Goal: Transaction & Acquisition: Purchase product/service

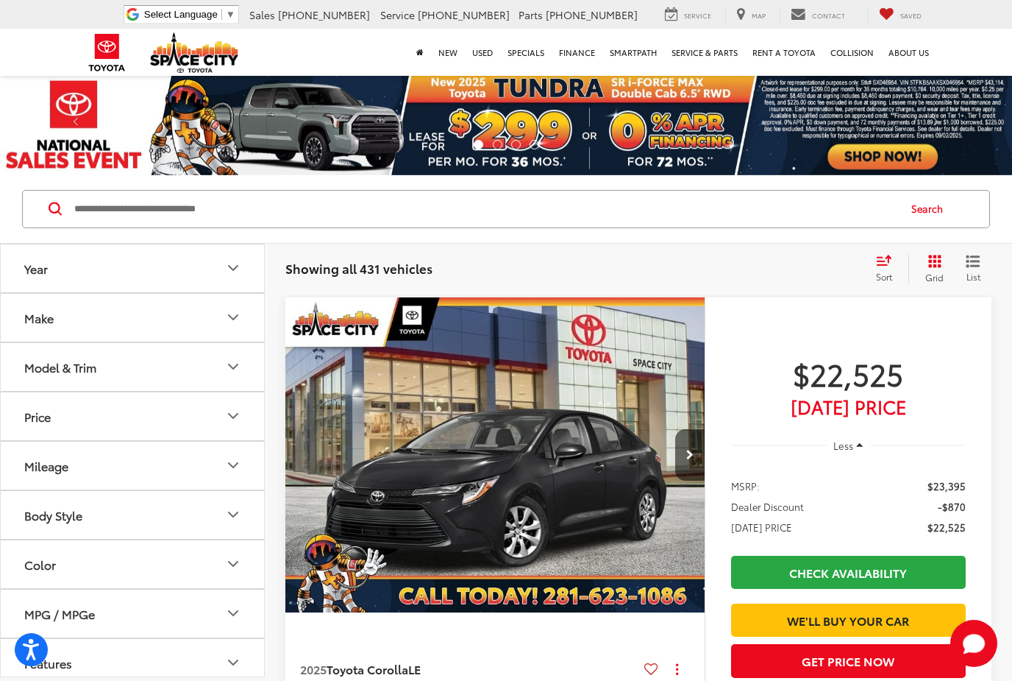
click at [54, 322] on div "Make" at bounding box center [38, 317] width 29 height 14
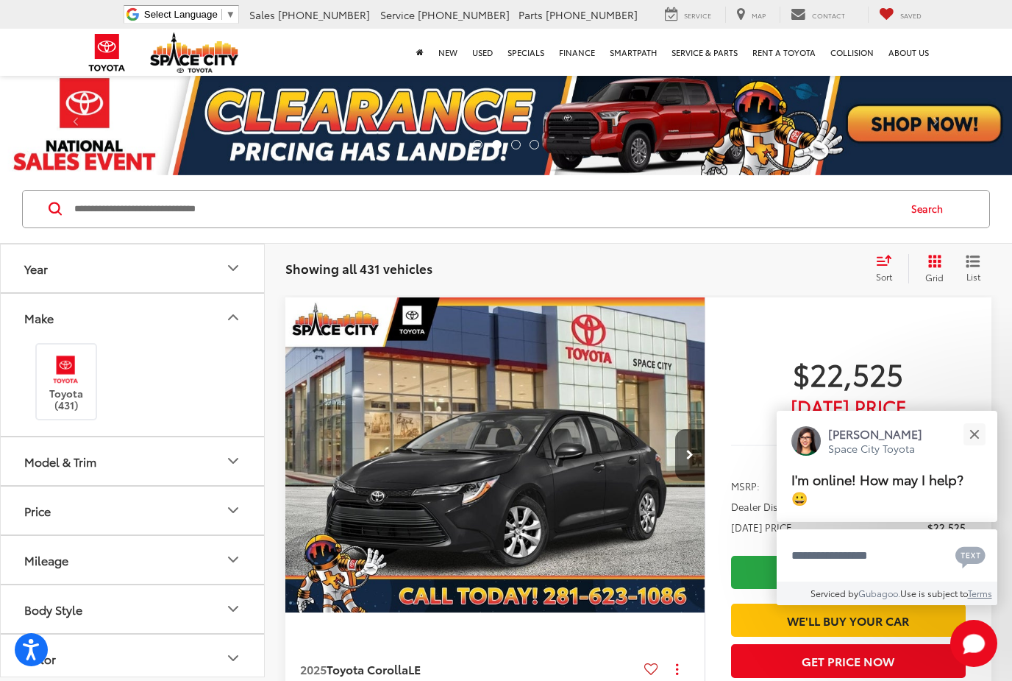
click at [39, 461] on div "Model & Trim" at bounding box center [60, 461] width 72 height 14
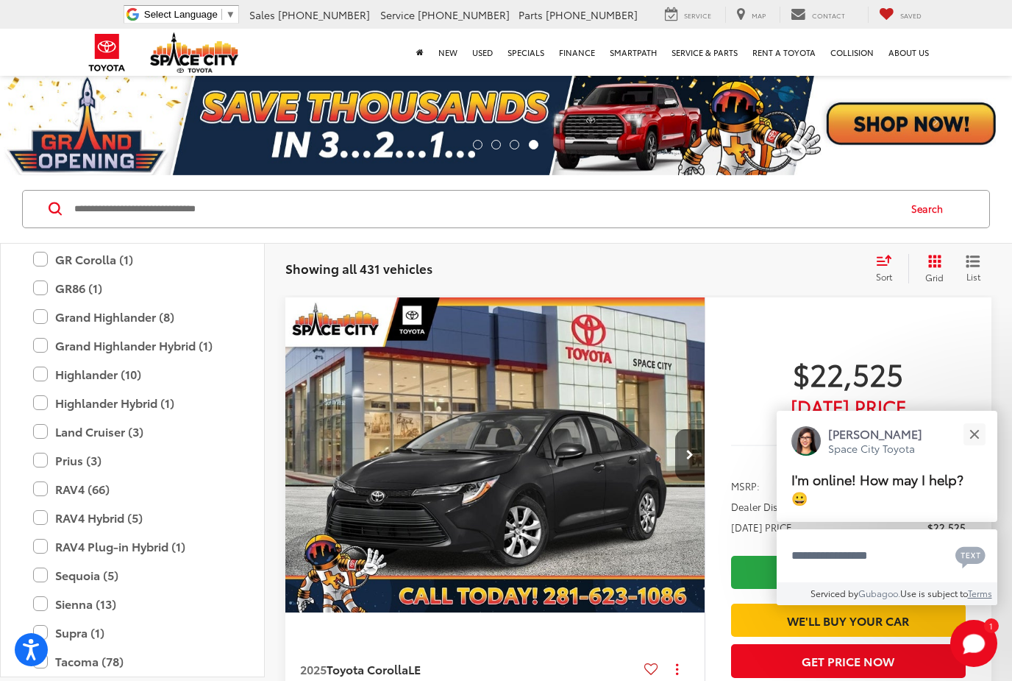
scroll to position [510, 0]
click at [982, 435] on button "Close" at bounding box center [975, 434] width 32 height 32
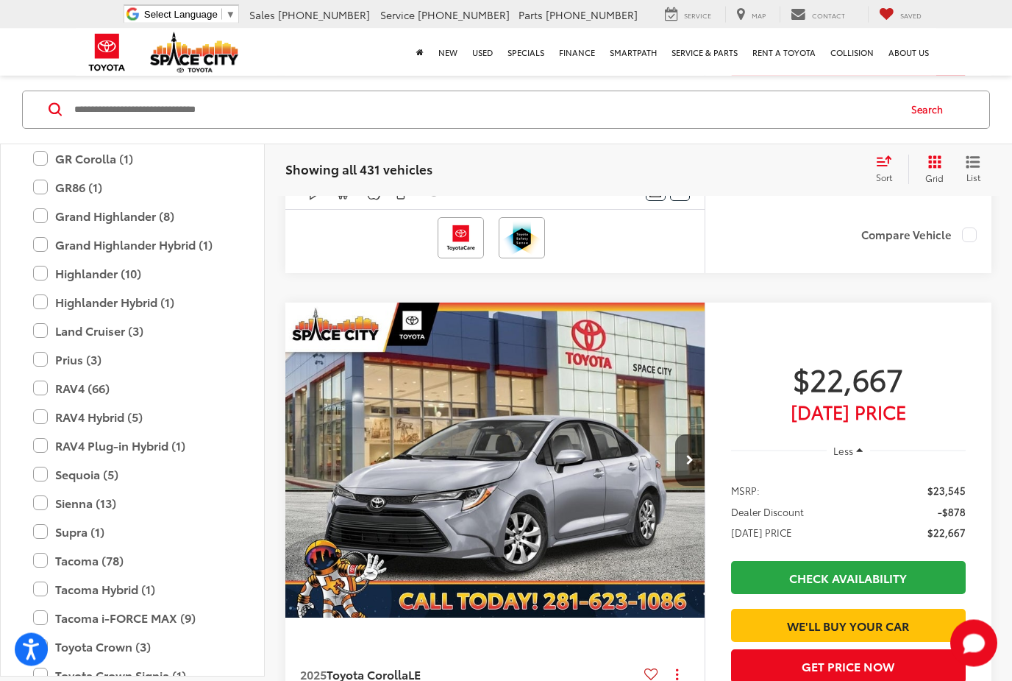
scroll to position [570, 0]
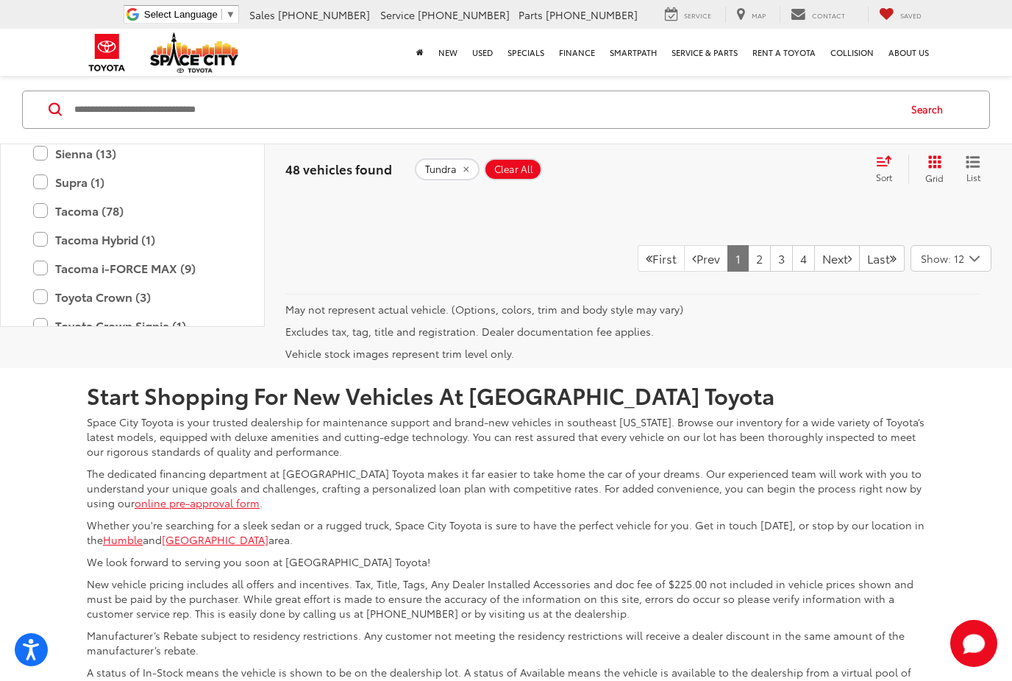
scroll to position [6960, 0]
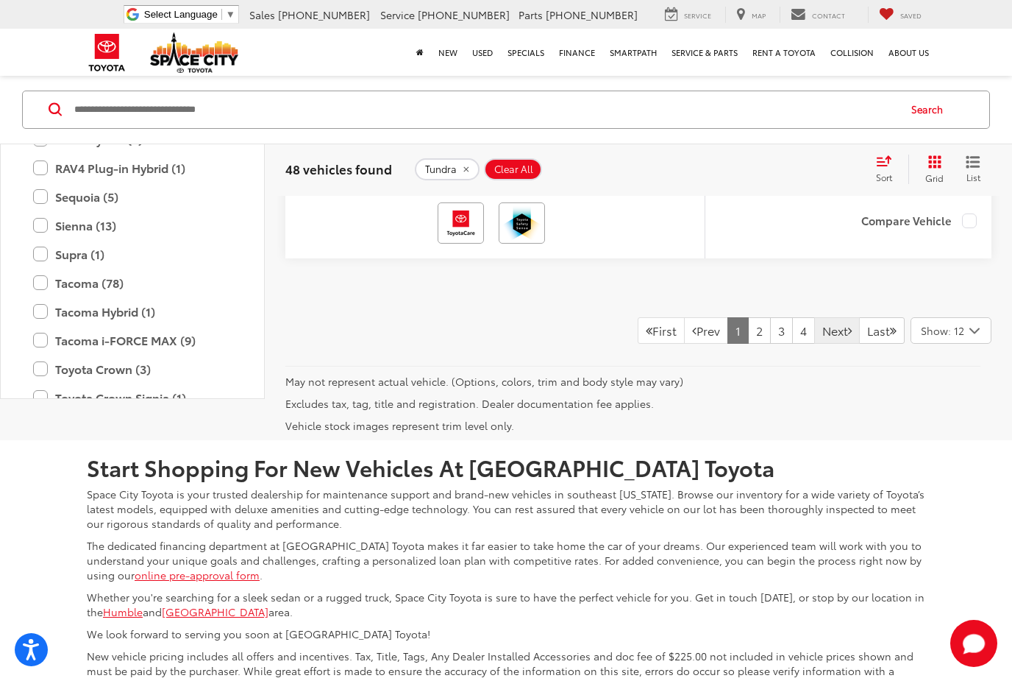
click at [826, 344] on link "Next" at bounding box center [837, 330] width 46 height 26
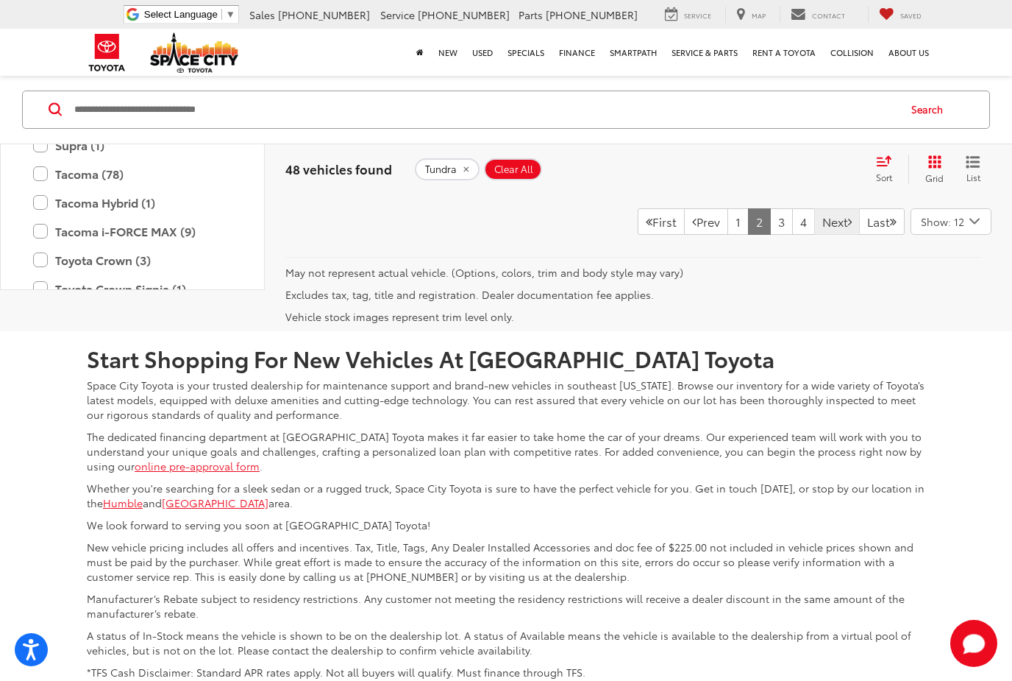
scroll to position [7066, 0]
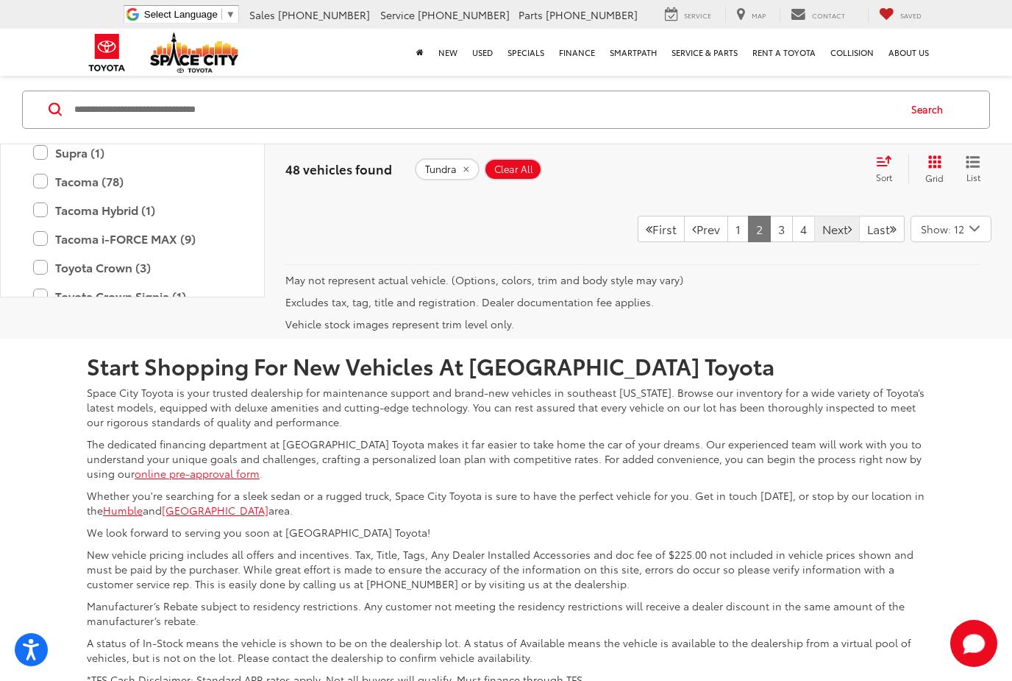
click at [818, 242] on link "Next" at bounding box center [837, 229] width 46 height 26
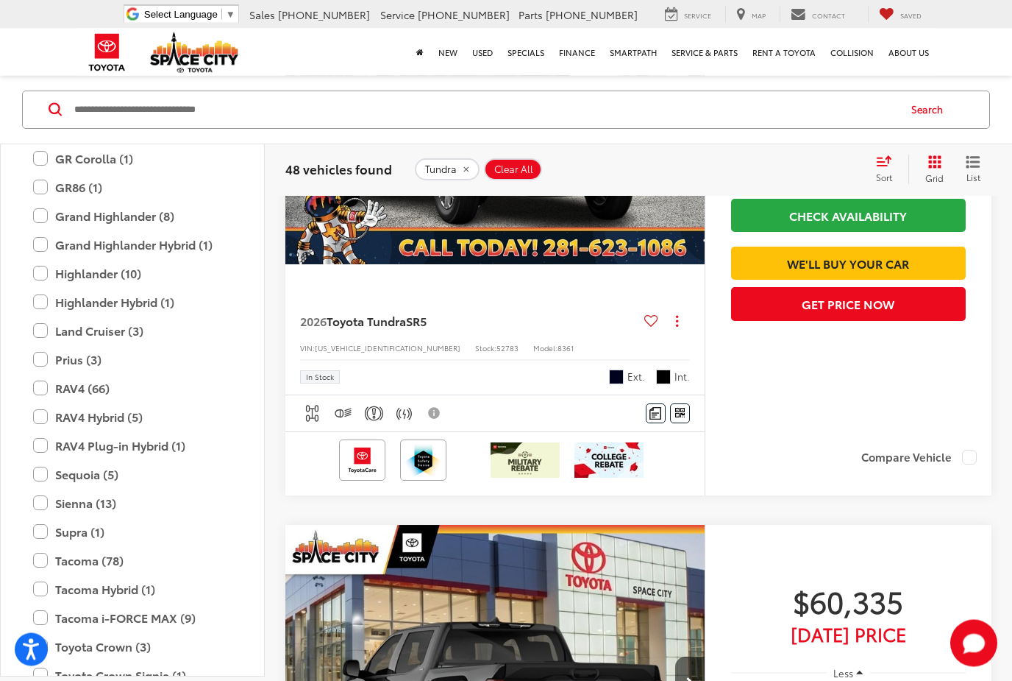
scroll to position [99, 0]
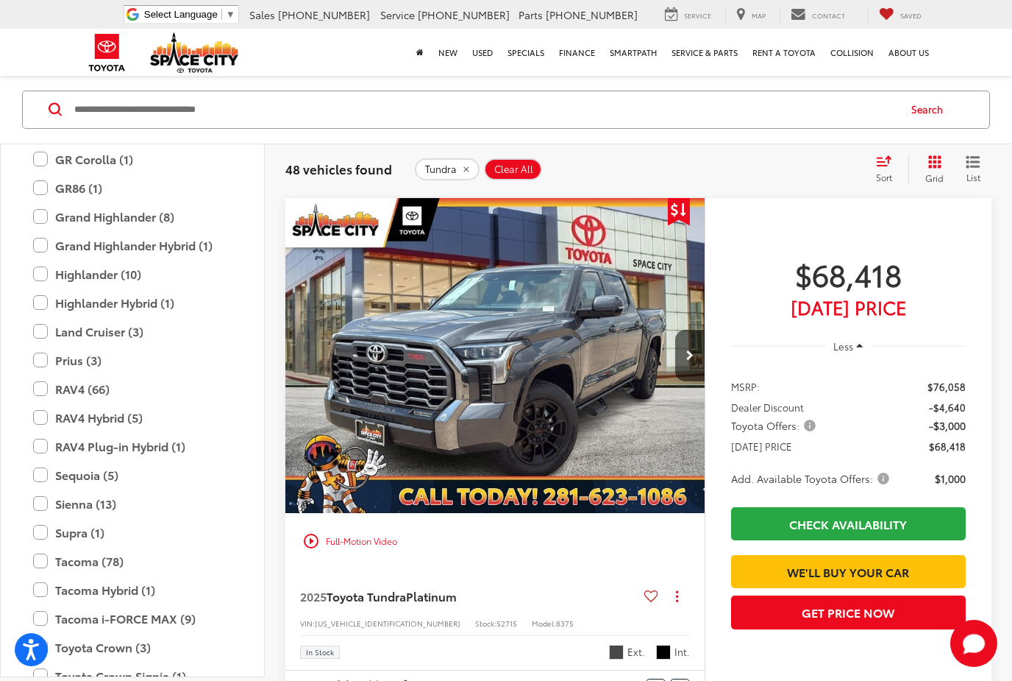
click at [429, 363] on img "2025 Toyota Tundra Platinum 0" at bounding box center [496, 356] width 422 height 316
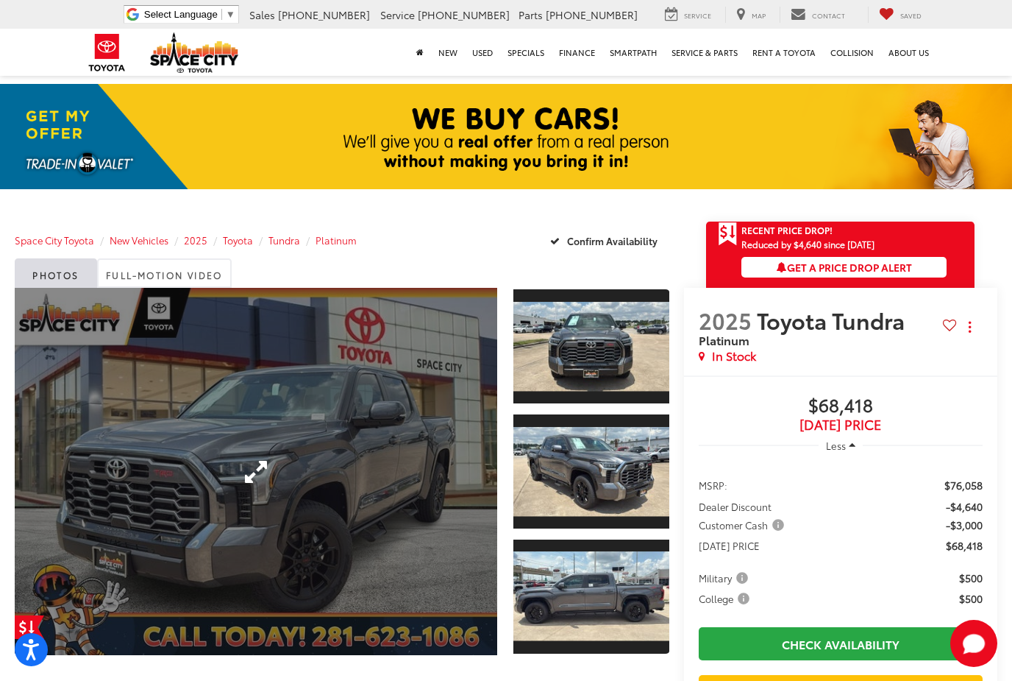
click at [297, 472] on link "Expand Photo 0" at bounding box center [256, 471] width 483 height 367
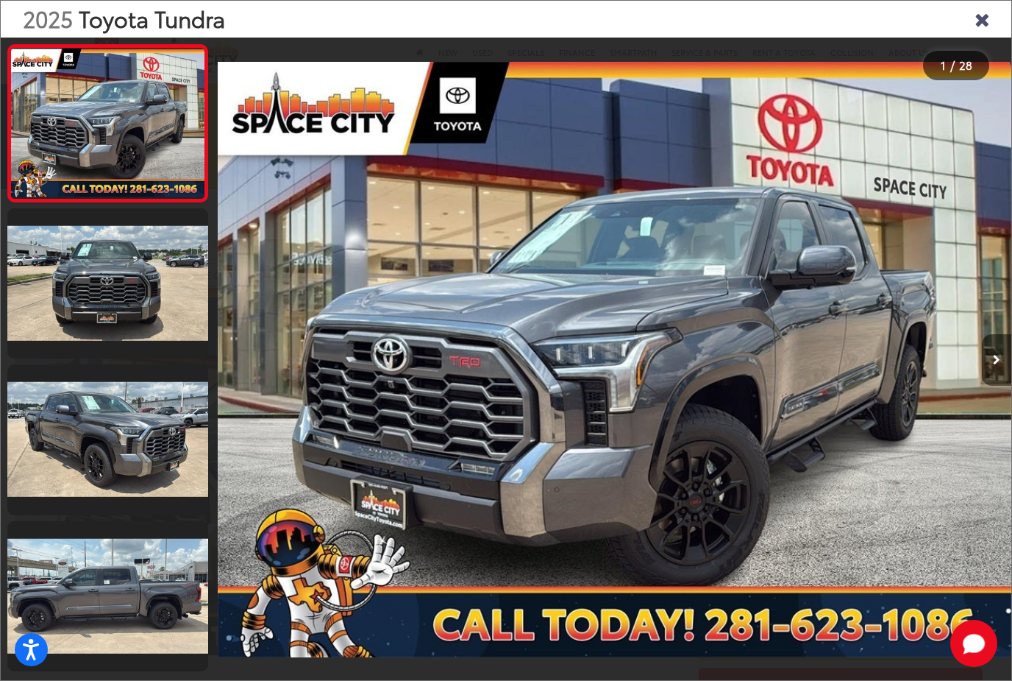
click at [1003, 375] on button "Next image" at bounding box center [996, 360] width 29 height 52
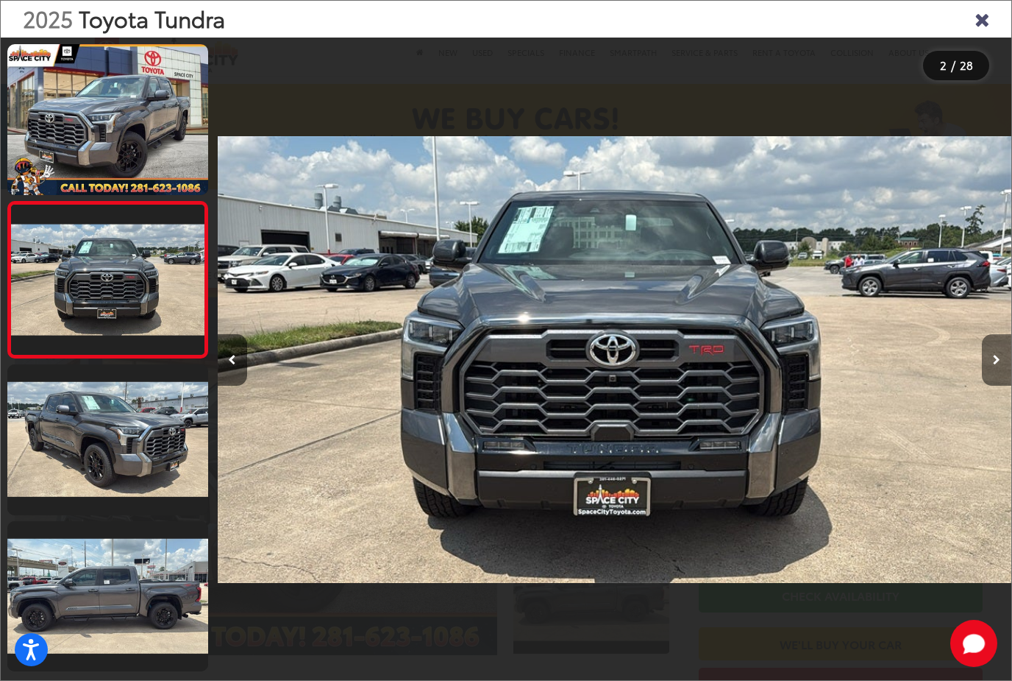
click at [993, 372] on button "Next image" at bounding box center [996, 360] width 29 height 52
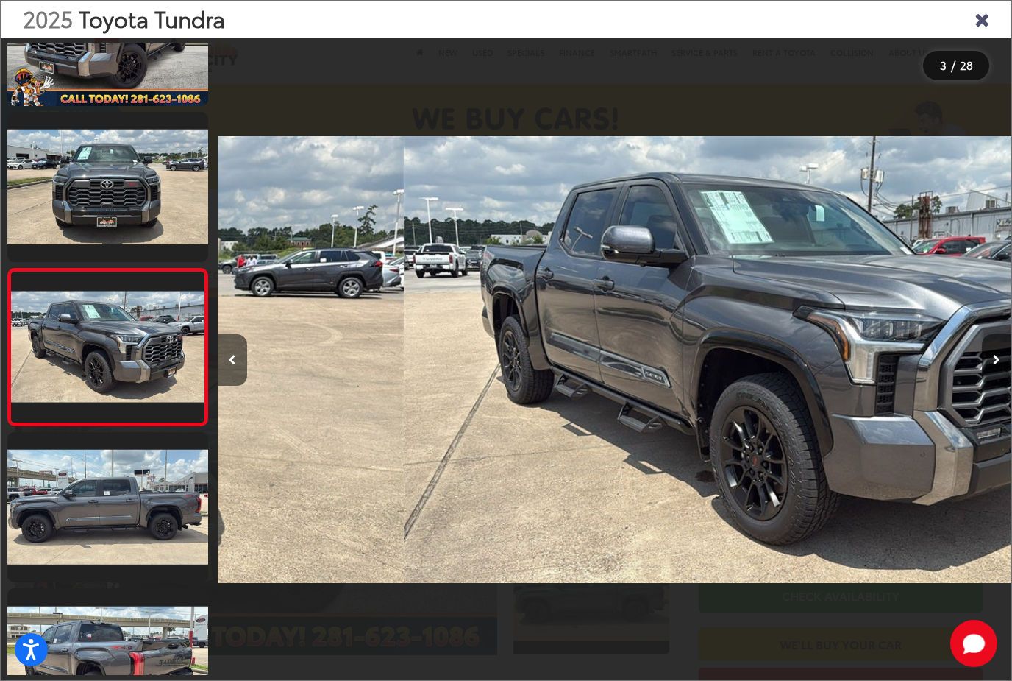
scroll to position [119, 0]
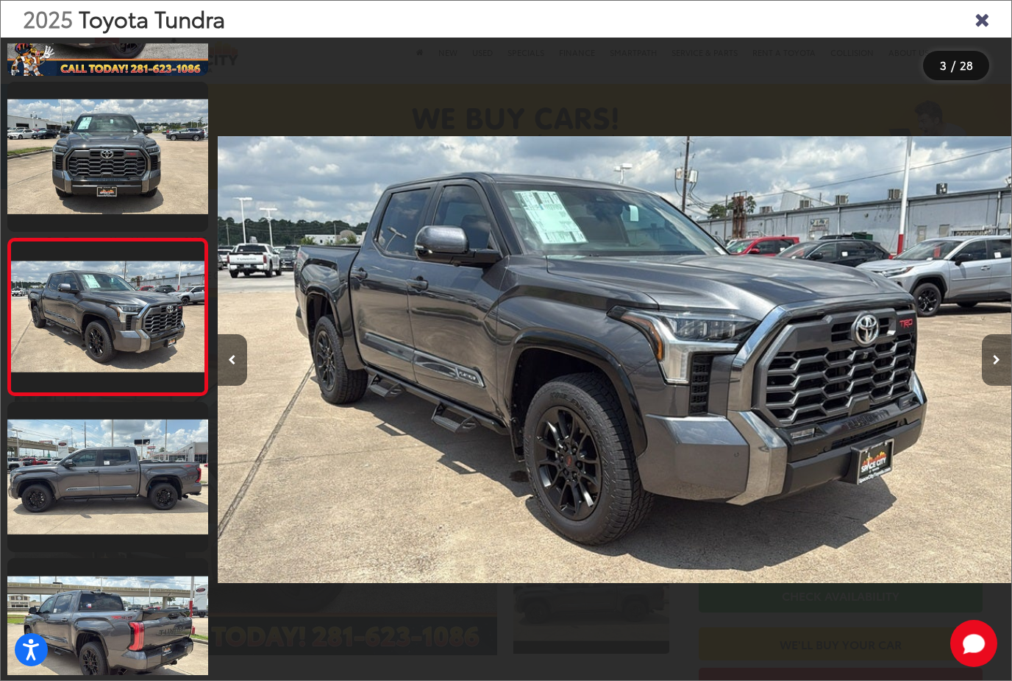
click at [989, 372] on button "Next image" at bounding box center [996, 360] width 29 height 52
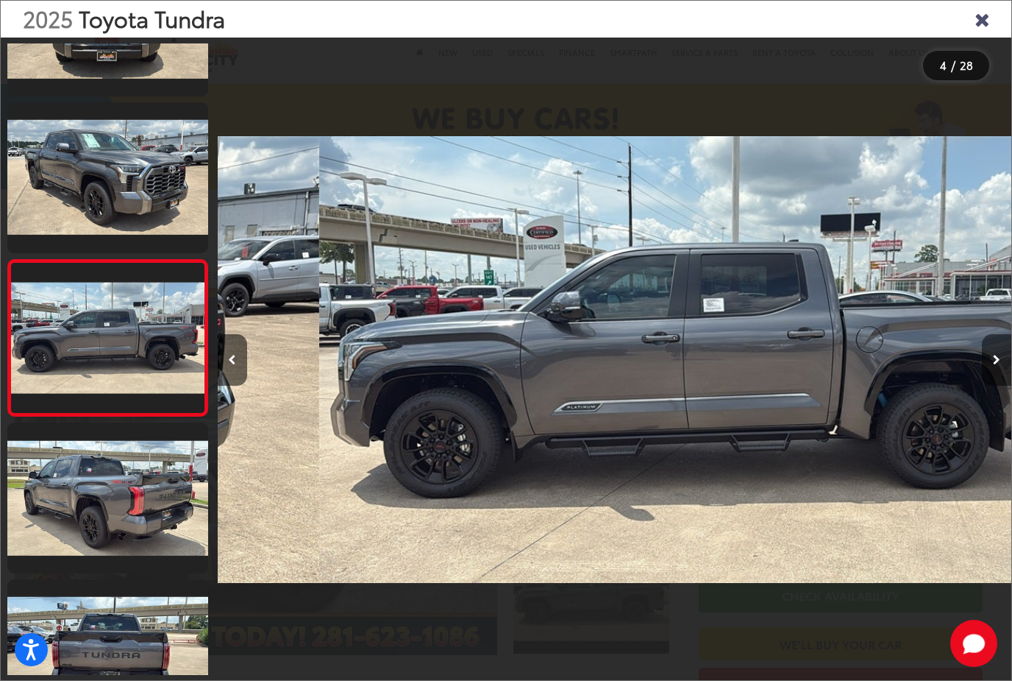
scroll to position [0, 2382]
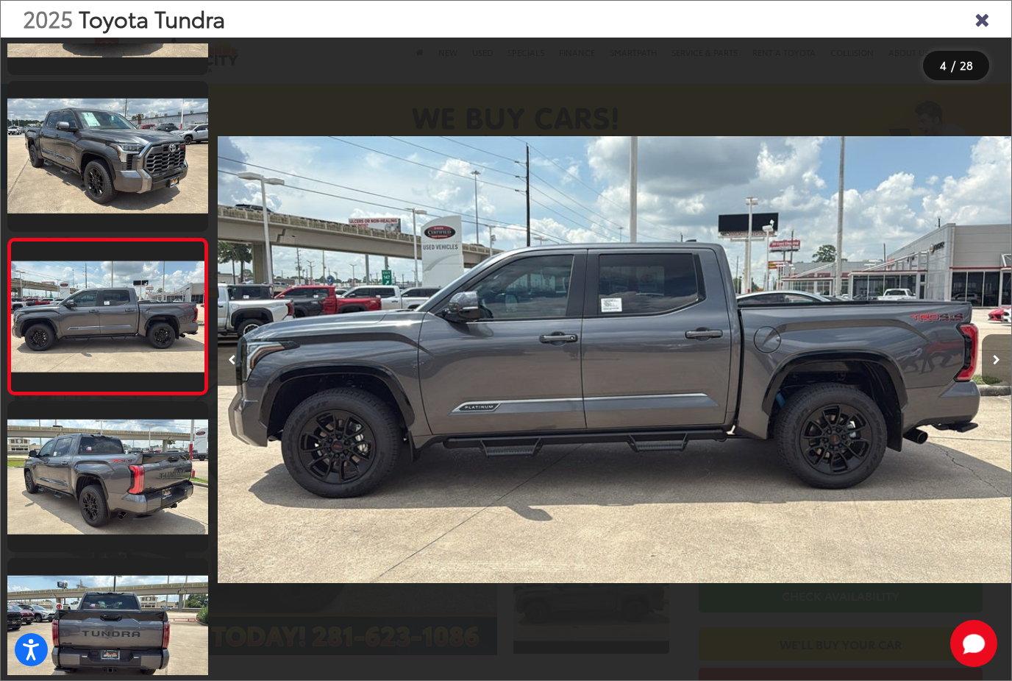
click at [1001, 372] on button "Next image" at bounding box center [996, 360] width 29 height 52
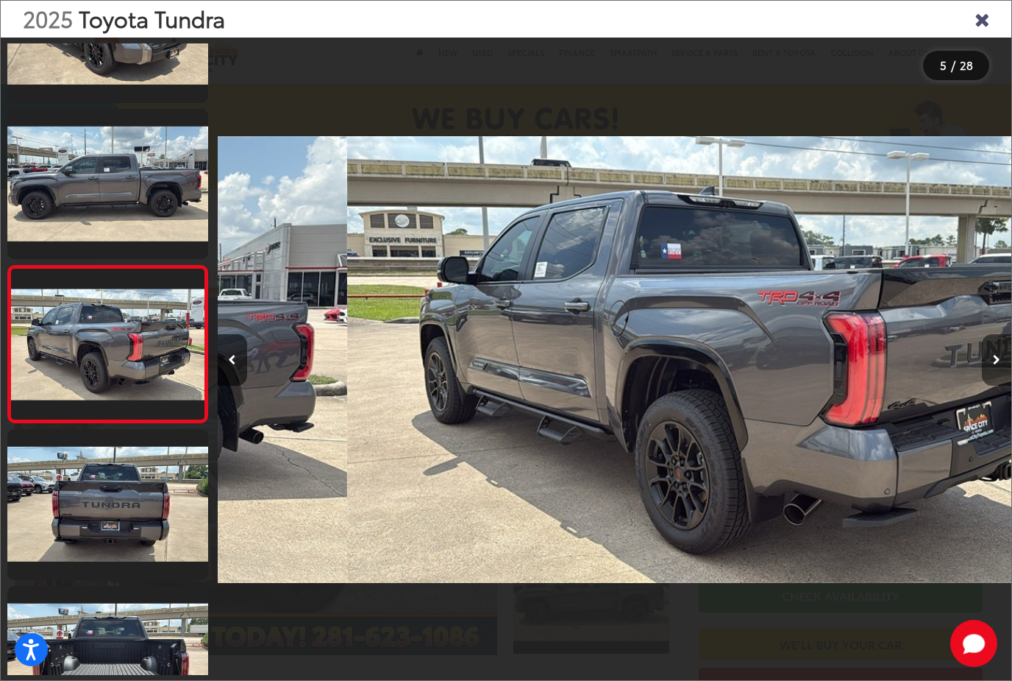
scroll to position [432, 0]
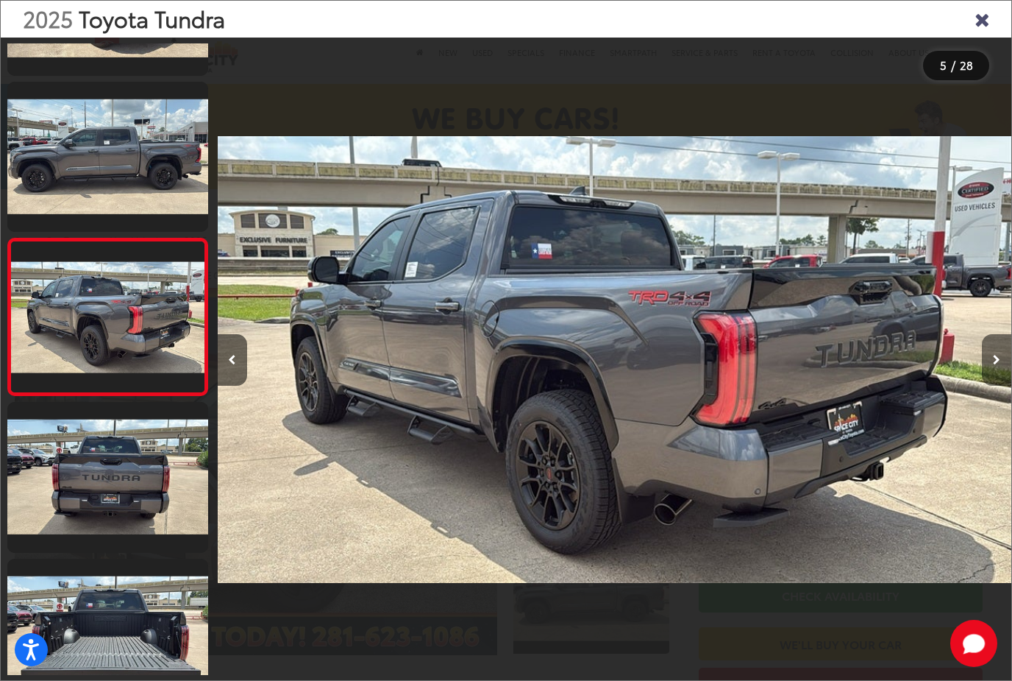
click at [999, 365] on icon "Next image" at bounding box center [996, 360] width 7 height 10
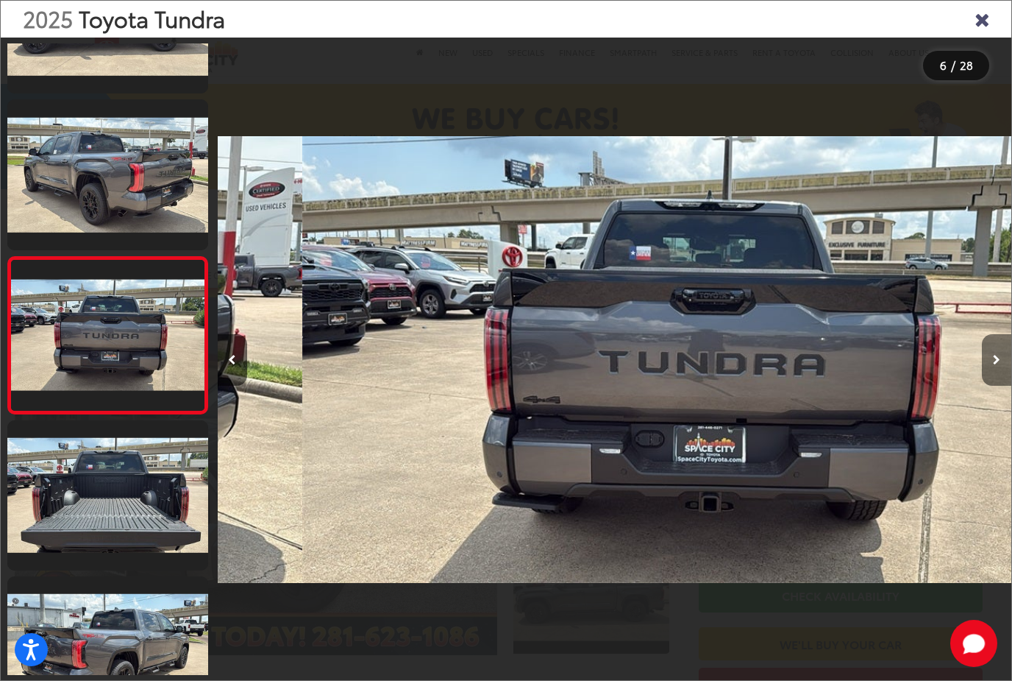
scroll to position [589, 0]
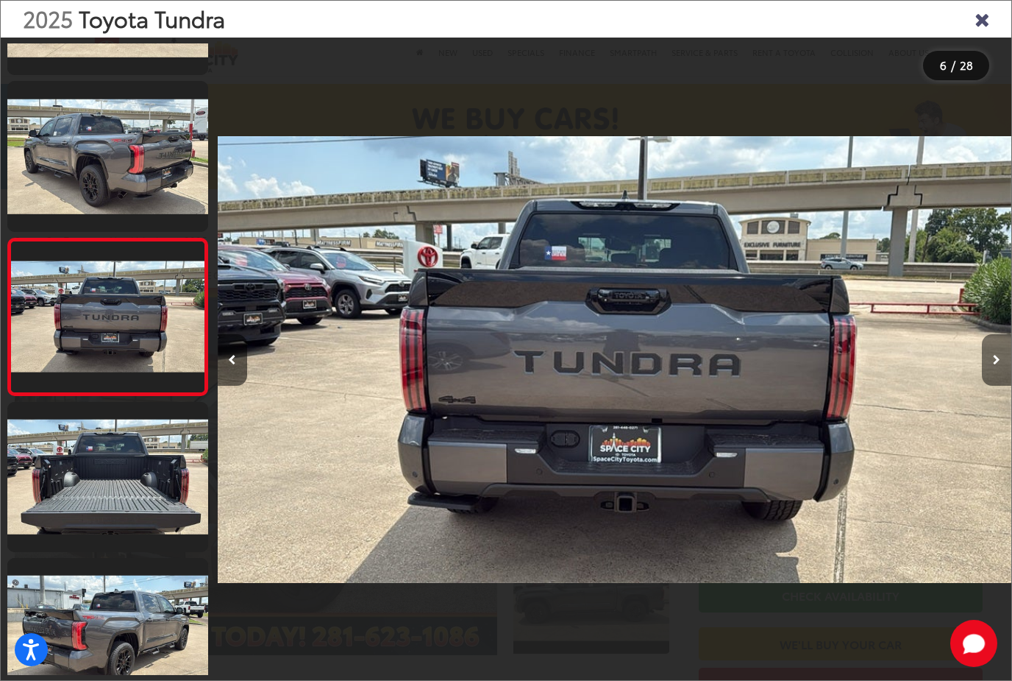
click at [997, 365] on icon "Next image" at bounding box center [996, 360] width 7 height 10
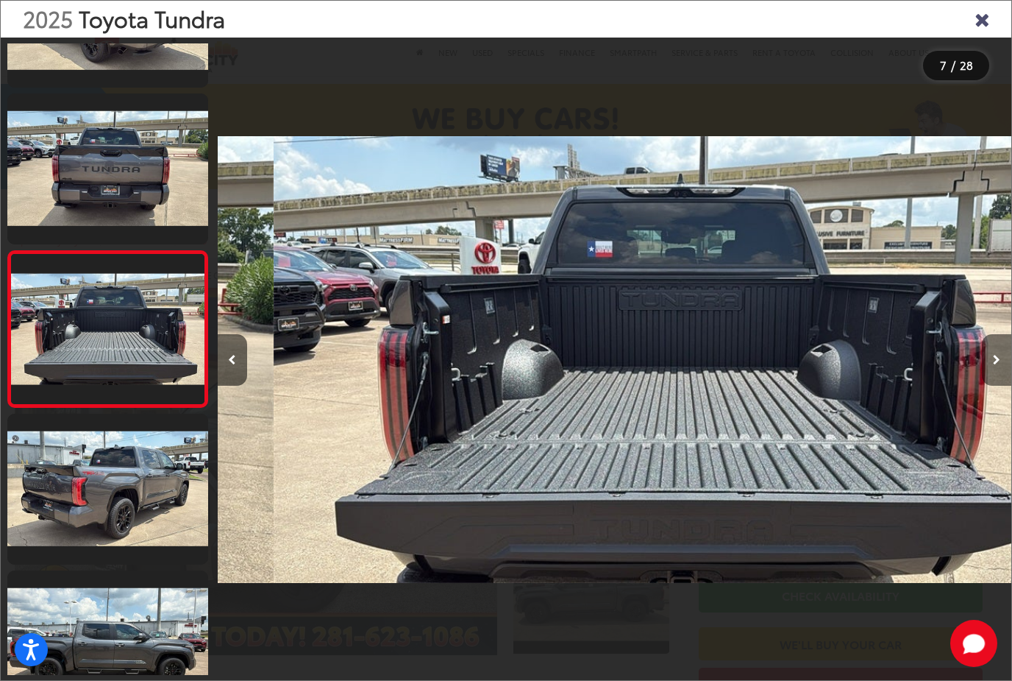
scroll to position [745, 0]
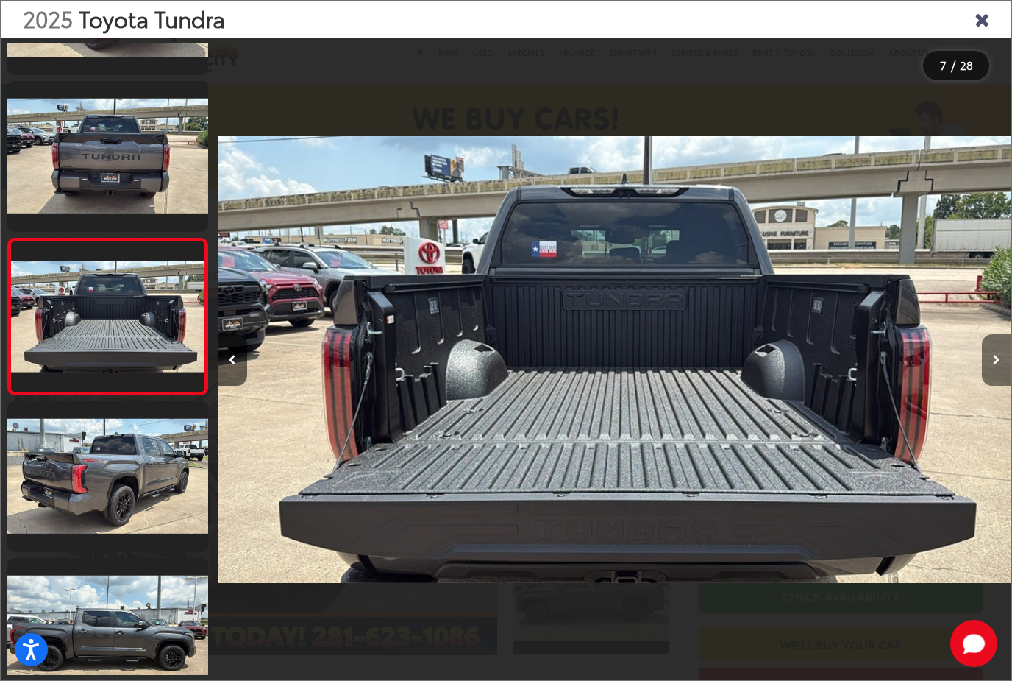
click at [996, 365] on icon "Next image" at bounding box center [996, 360] width 7 height 10
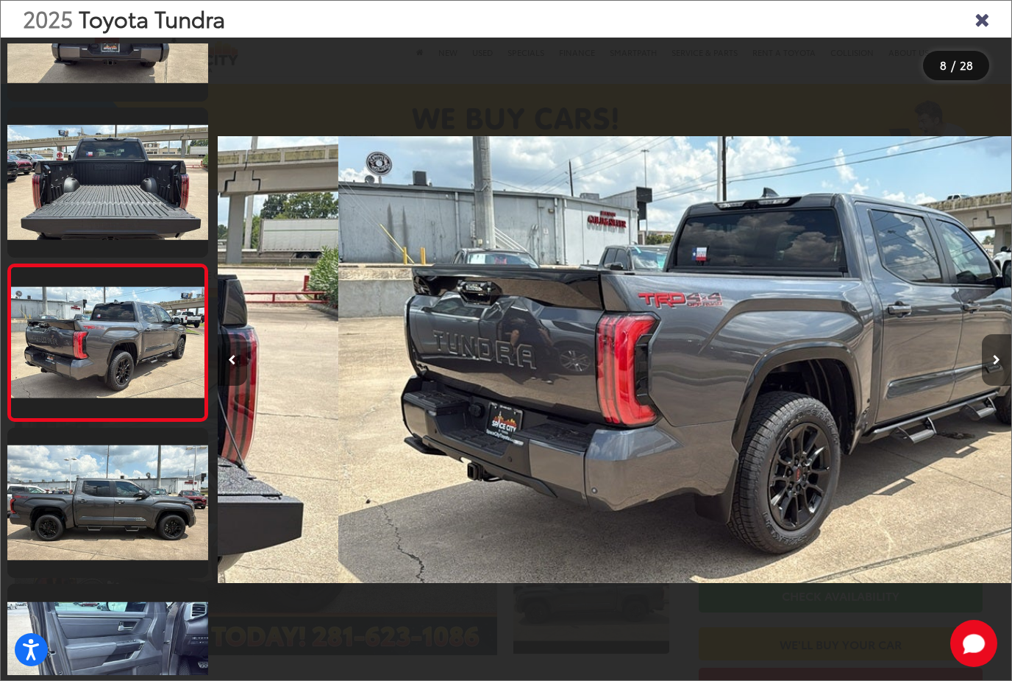
scroll to position [901, 0]
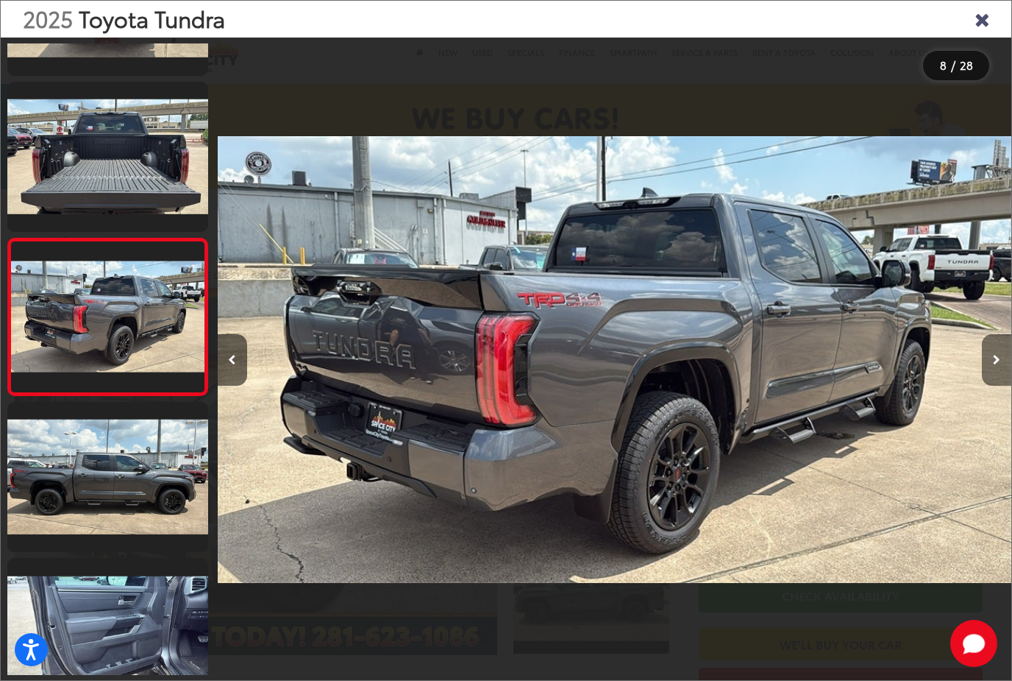
click at [994, 365] on icon "Next image" at bounding box center [996, 360] width 7 height 10
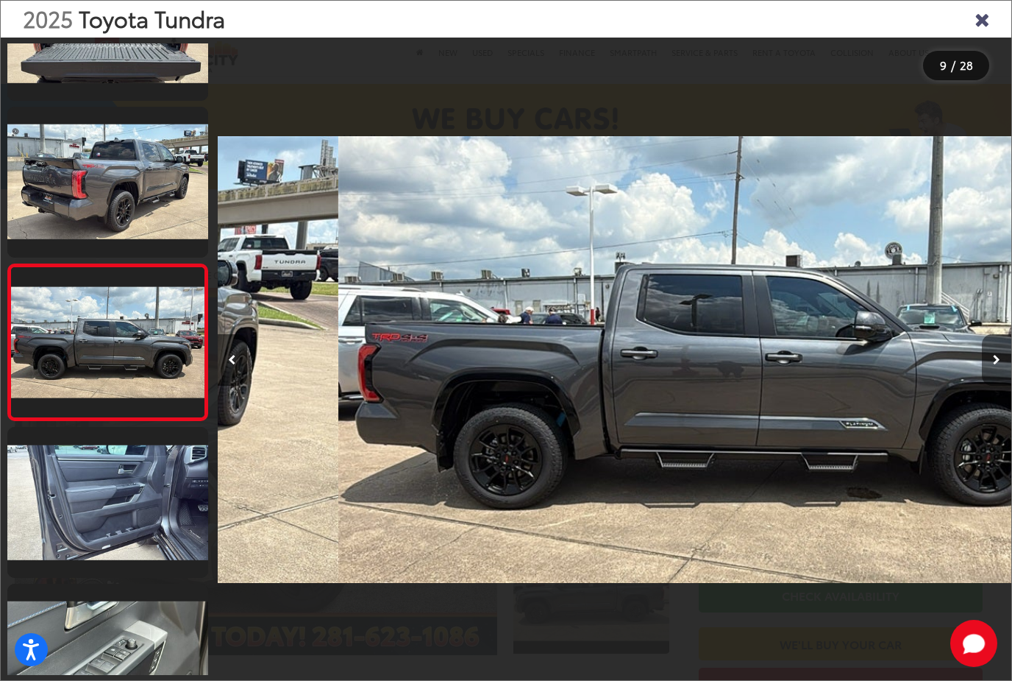
scroll to position [1058, 0]
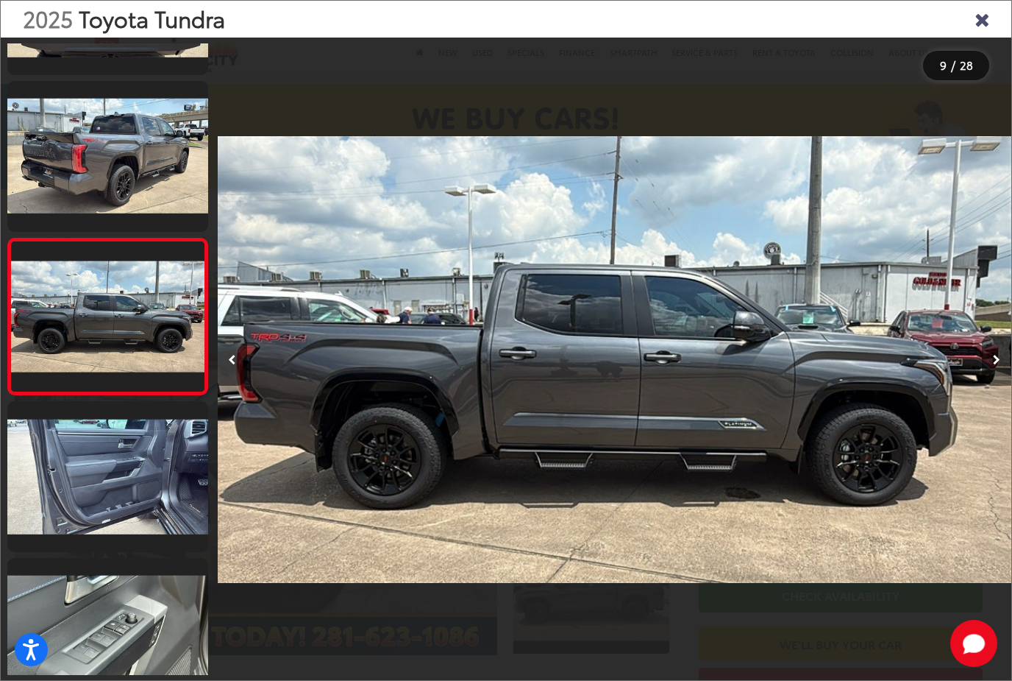
click at [993, 365] on icon "Next image" at bounding box center [996, 360] width 7 height 10
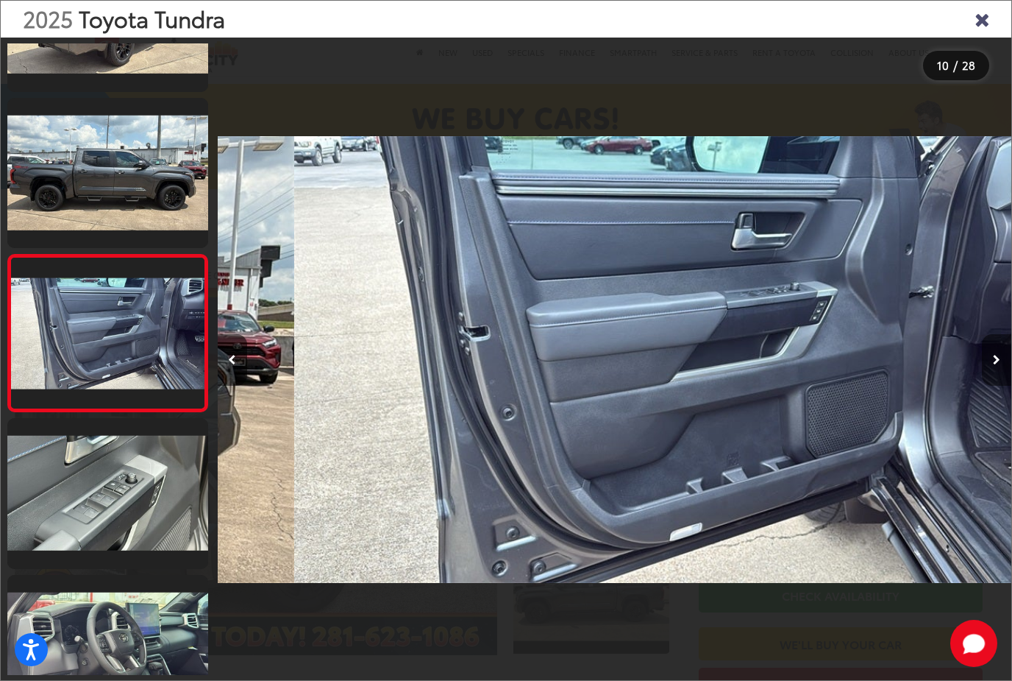
scroll to position [0, 7146]
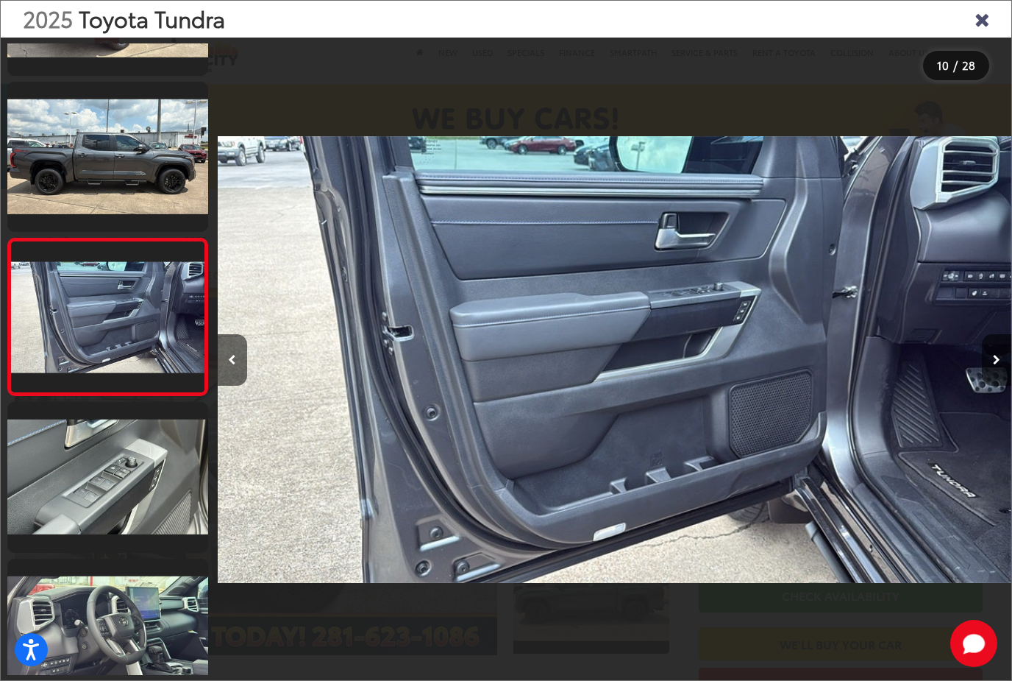
click at [989, 9] on icon "Close gallery" at bounding box center [982, 18] width 15 height 19
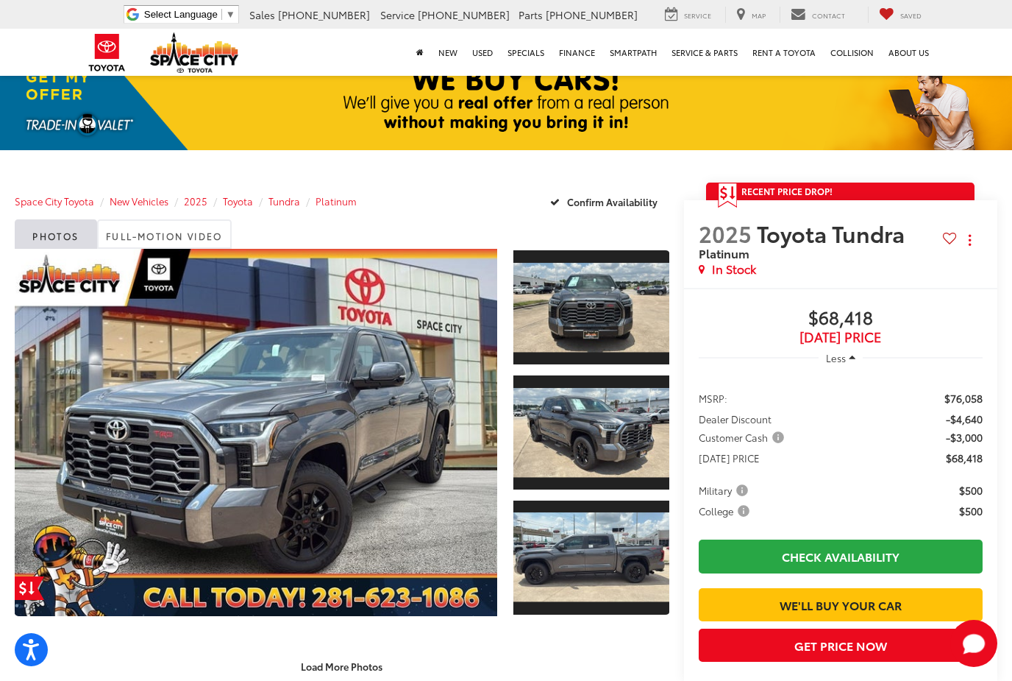
scroll to position [0, 0]
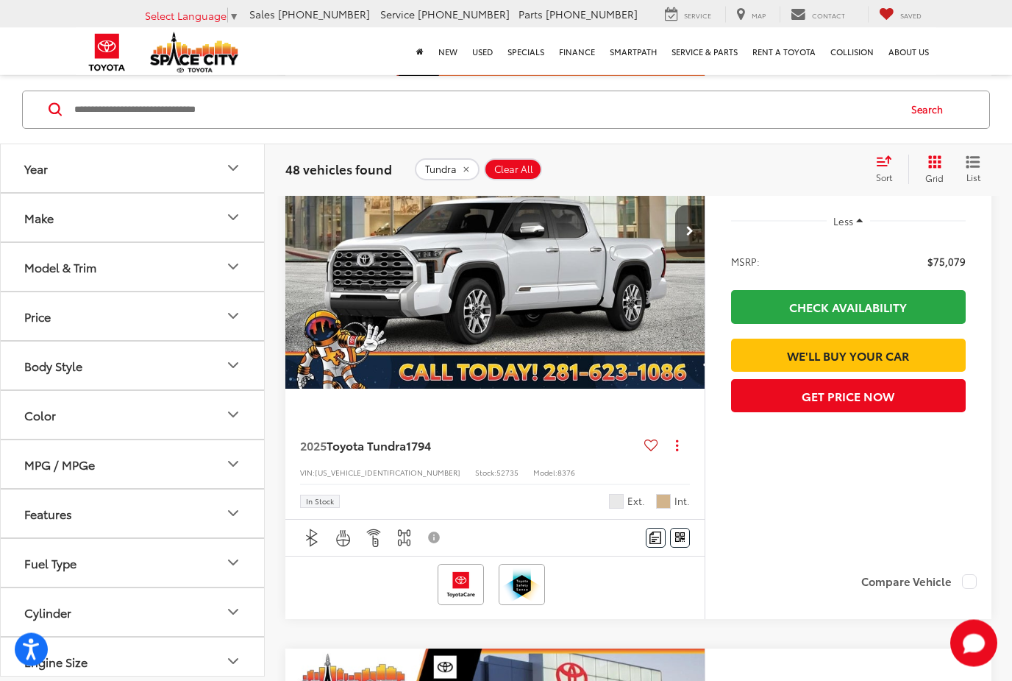
scroll to position [2605, 0]
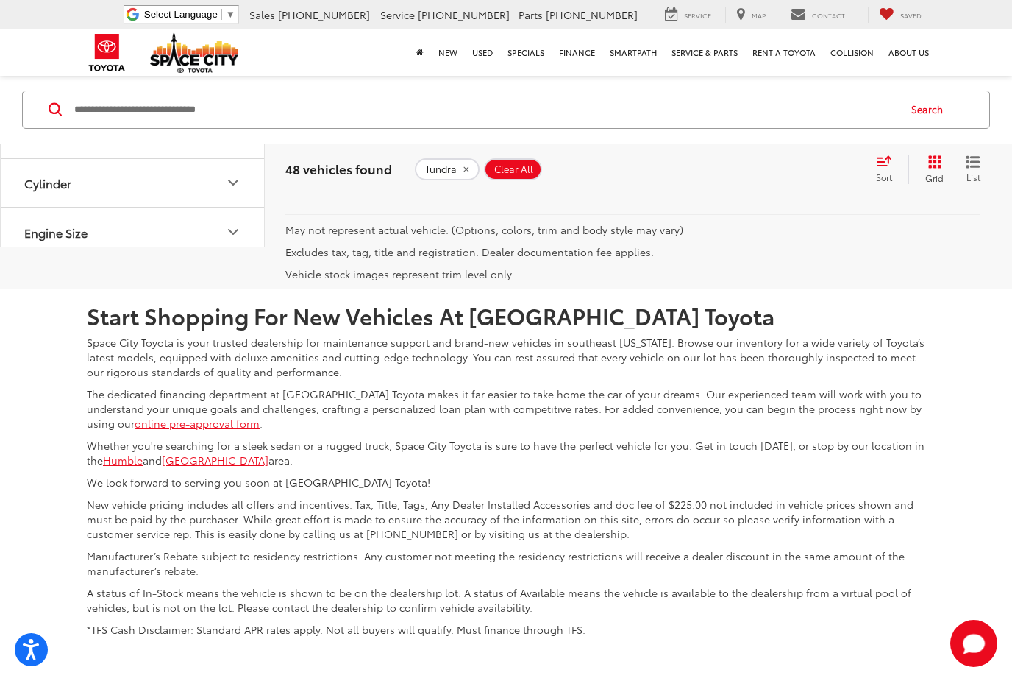
click at [823, 192] on link "Next" at bounding box center [837, 179] width 46 height 26
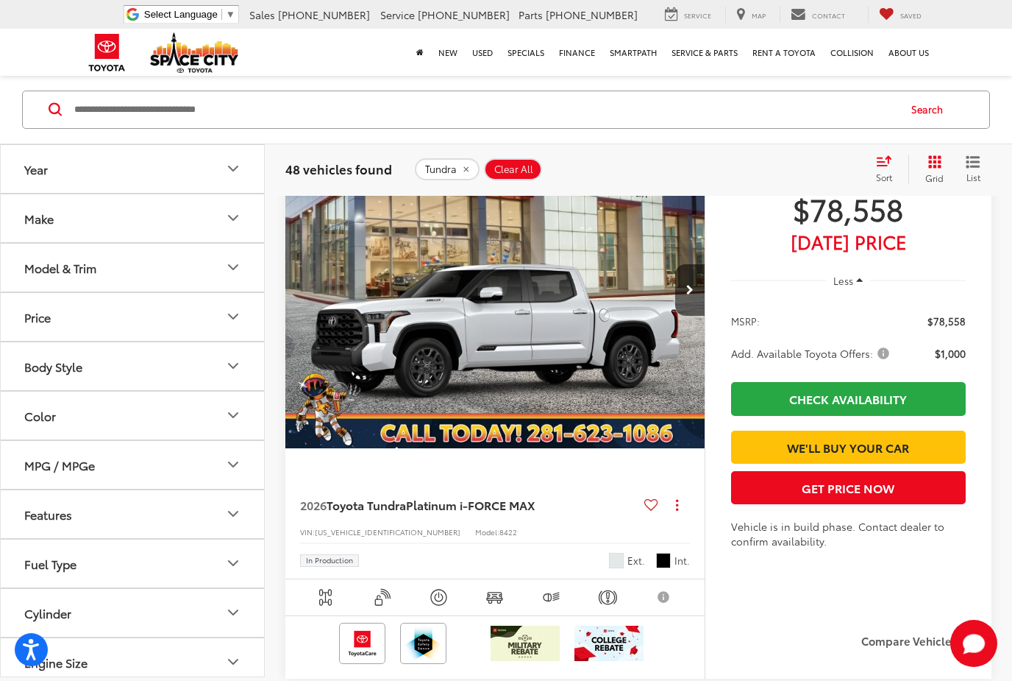
scroll to position [4761, 0]
